Goal: Task Accomplishment & Management: Use online tool/utility

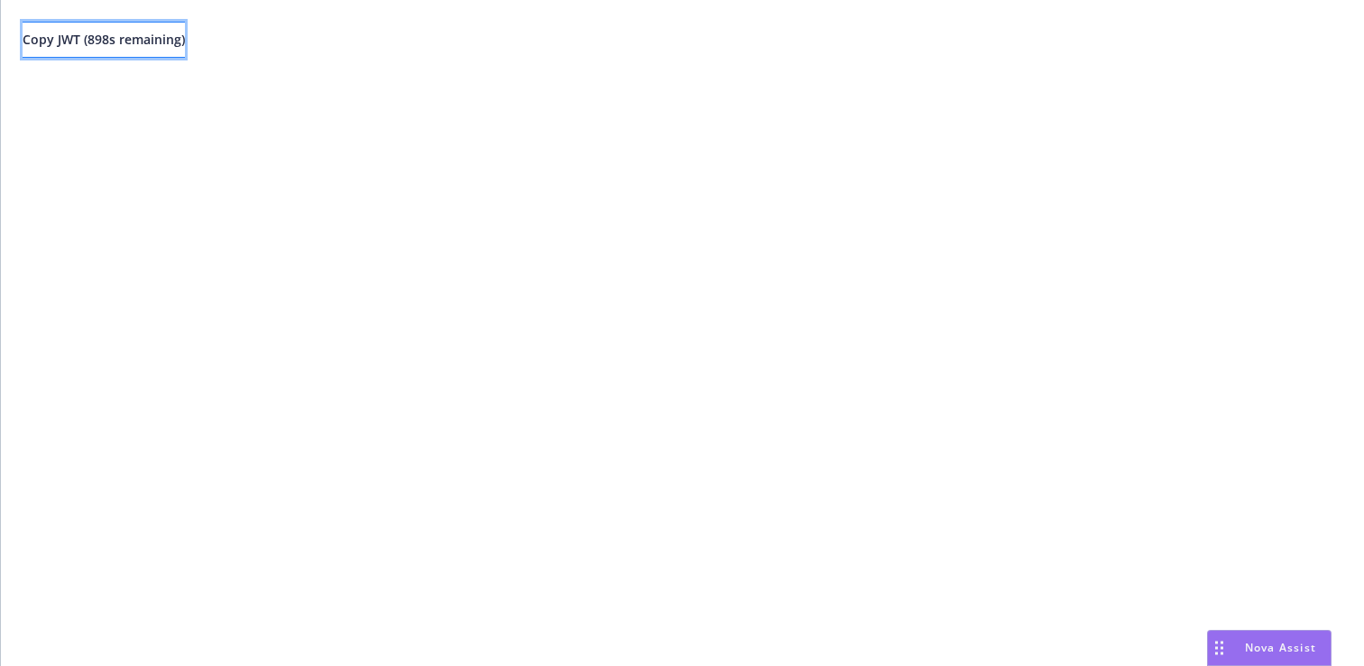
click at [180, 40] on span "Copy JWT ( 898 s remaining)" at bounding box center [104, 39] width 162 height 17
